Goal: Task Accomplishment & Management: Manage account settings

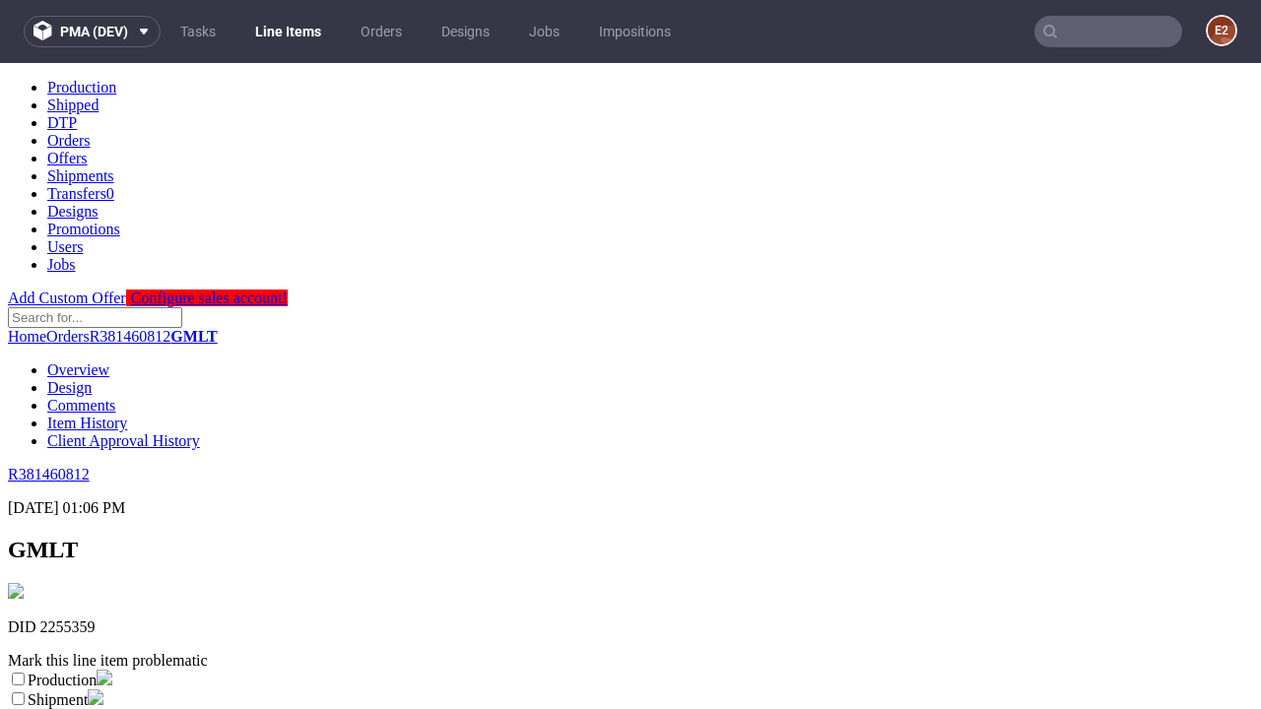
scroll to position [347, 0]
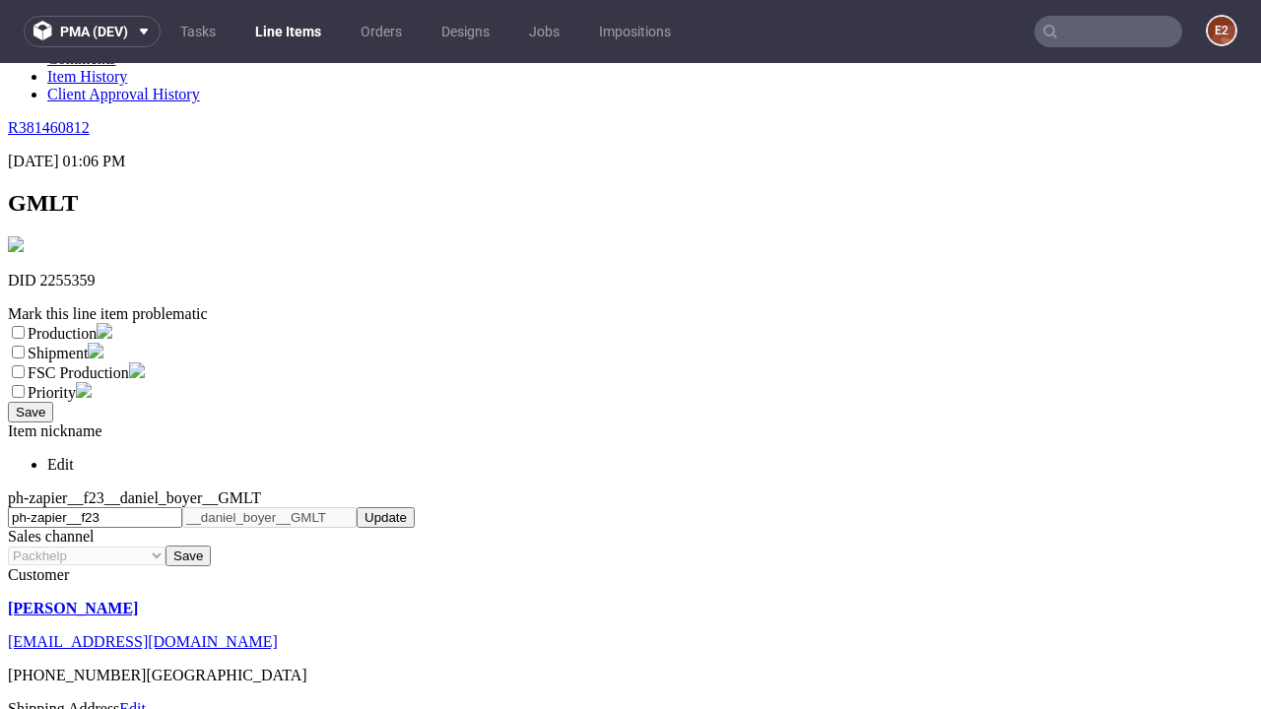
select select "dtp_ca_needed"
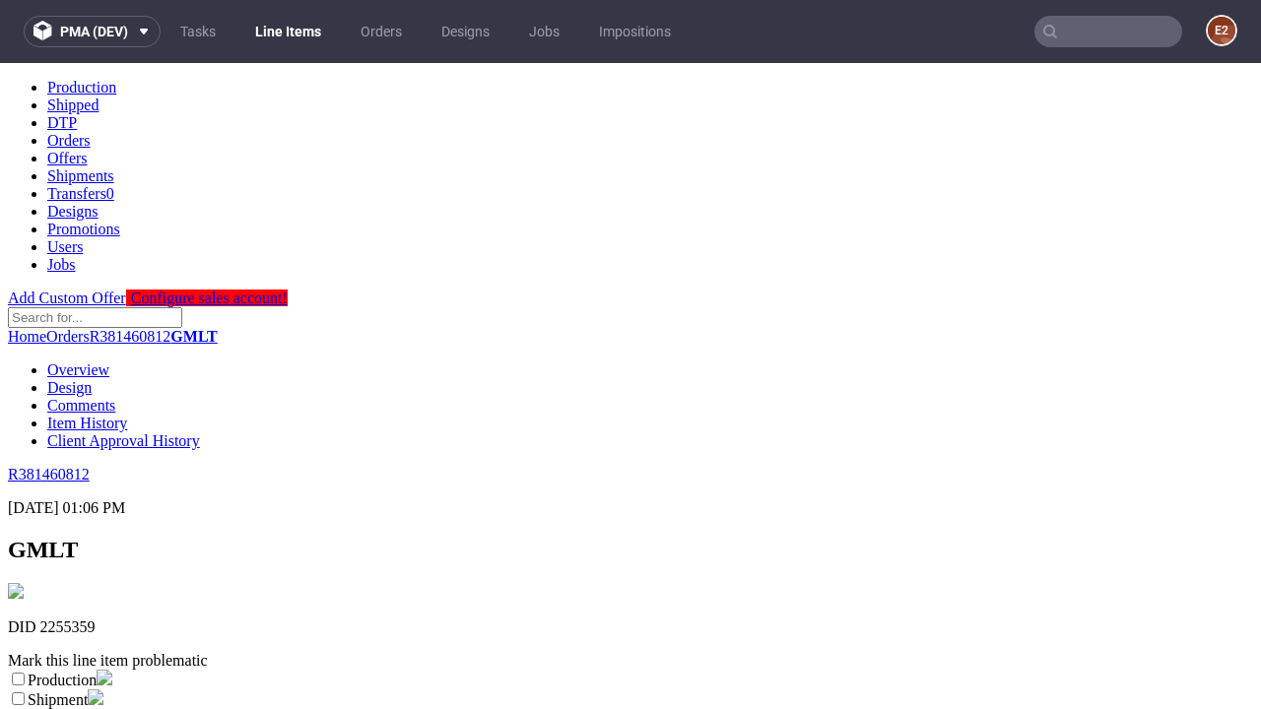
scroll to position [0, 0]
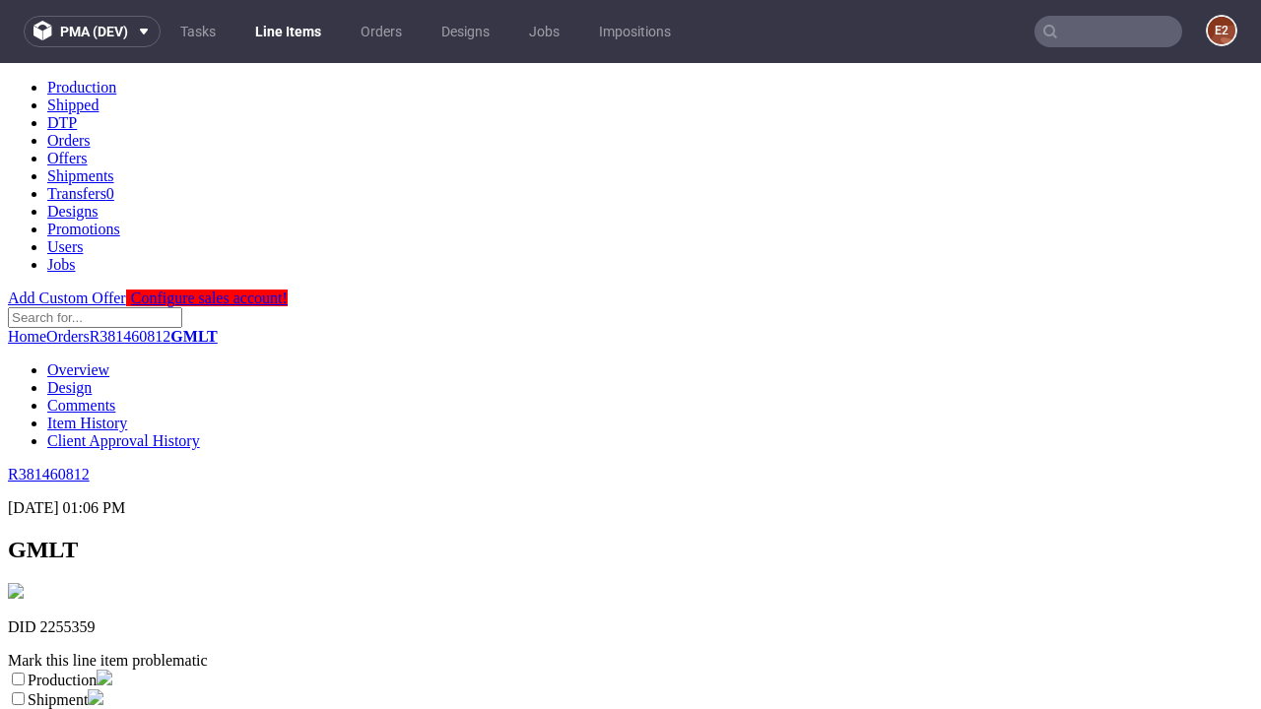
checkbox input "true"
